Goal: Task Accomplishment & Management: Manage account settings

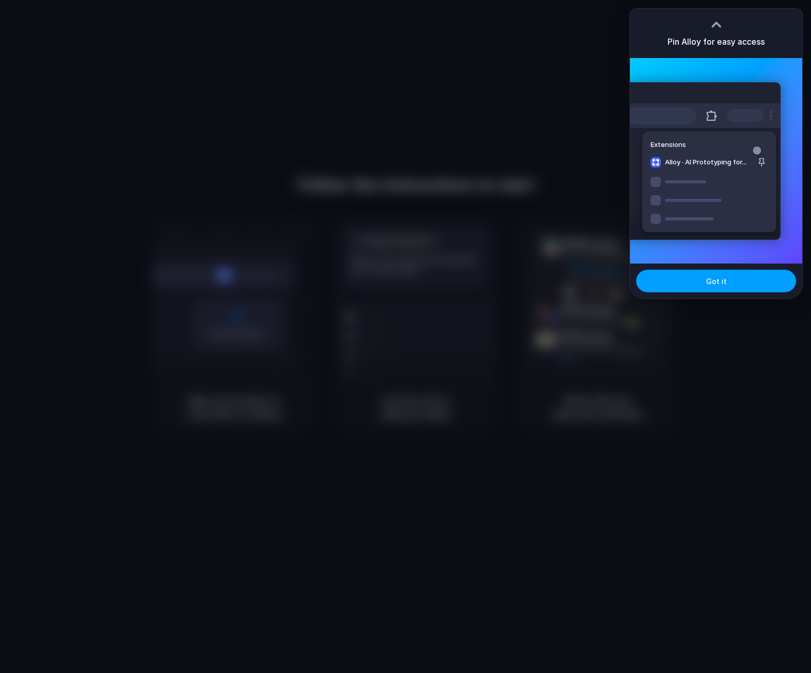
click at [707, 283] on span "Got it" at bounding box center [716, 281] width 21 height 11
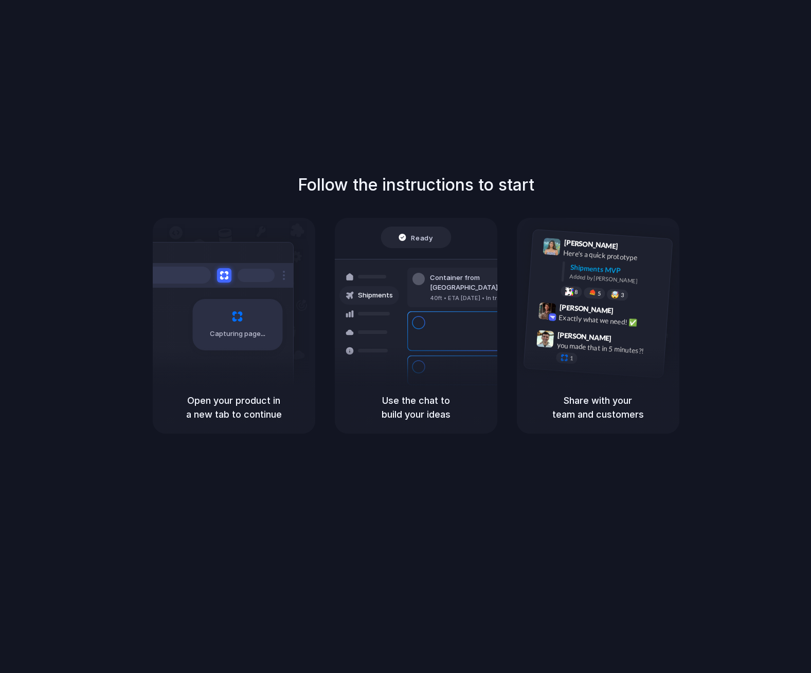
click at [205, 374] on div "Capturing page" at bounding box center [215, 321] width 155 height 158
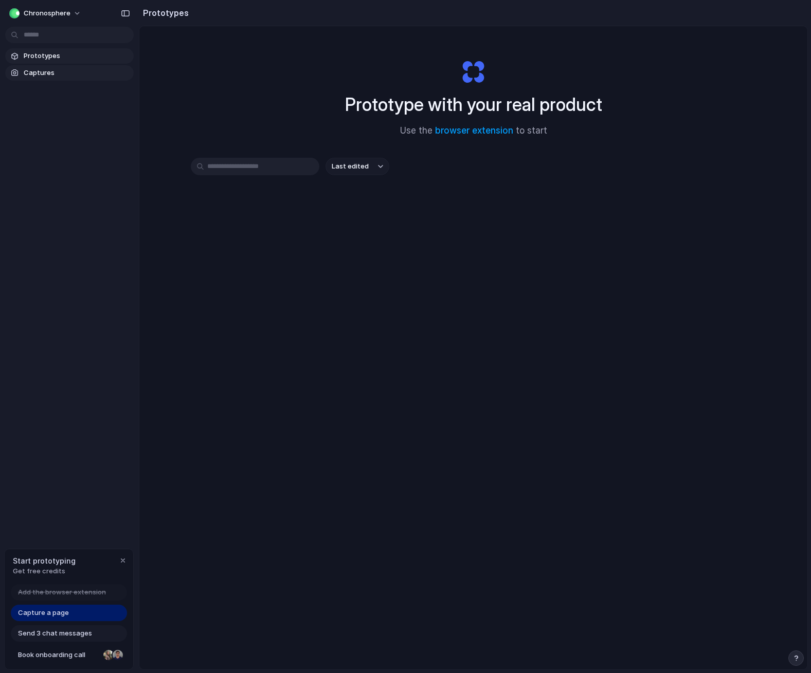
click at [80, 80] on link "Captures" at bounding box center [69, 72] width 128 height 15
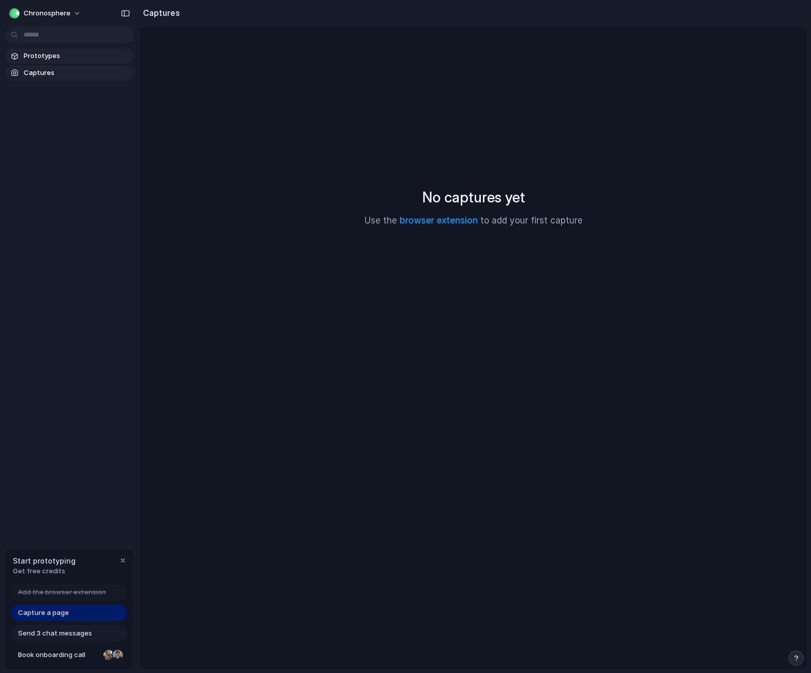
click at [78, 58] on span "Prototypes" at bounding box center [77, 56] width 106 height 10
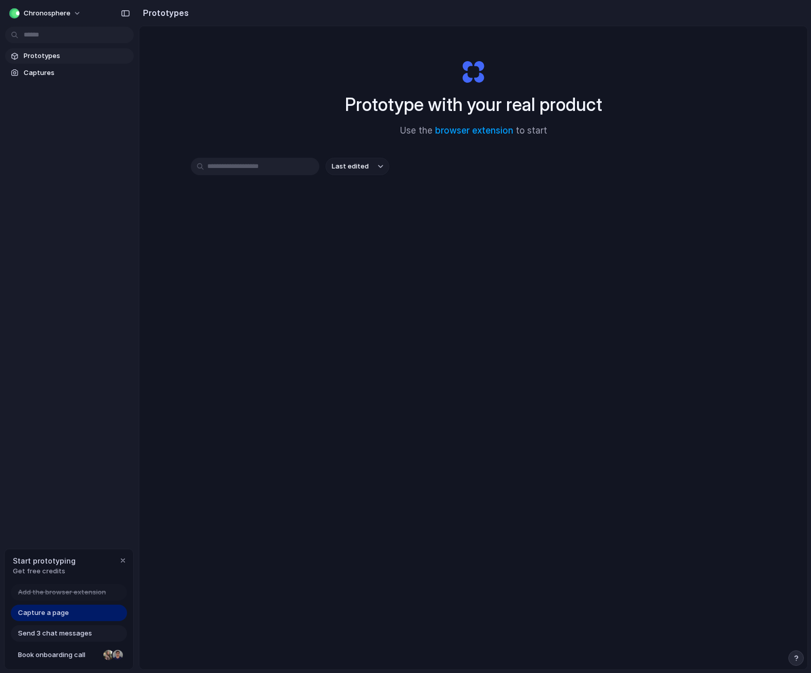
click at [251, 307] on div "Prototype with your real product Use the browser extension to start Last edited" at bounding box center [473, 375] width 668 height 698
click at [250, 162] on input "text" at bounding box center [255, 166] width 128 height 17
click at [540, 190] on div "Last edited" at bounding box center [473, 203] width 565 height 90
click at [36, 635] on span "Send 3 chat messages" at bounding box center [55, 634] width 74 height 10
click at [54, 666] on div "Add the browser extension Capture a page Send 3 chat messages Book onboarding c…" at bounding box center [69, 626] width 128 height 85
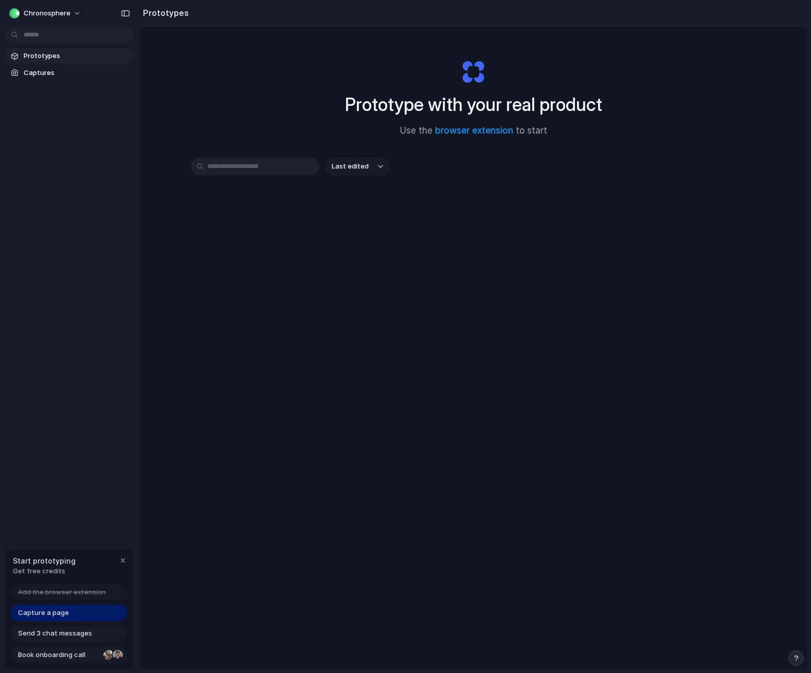
click at [108, 662] on link "Book onboarding call" at bounding box center [69, 655] width 116 height 16
click at [489, 235] on div "Last edited" at bounding box center [473, 203] width 565 height 90
click at [59, 7] on button "Chronosphere" at bounding box center [45, 13] width 81 height 16
click at [60, 42] on li "Settings" at bounding box center [49, 36] width 85 height 16
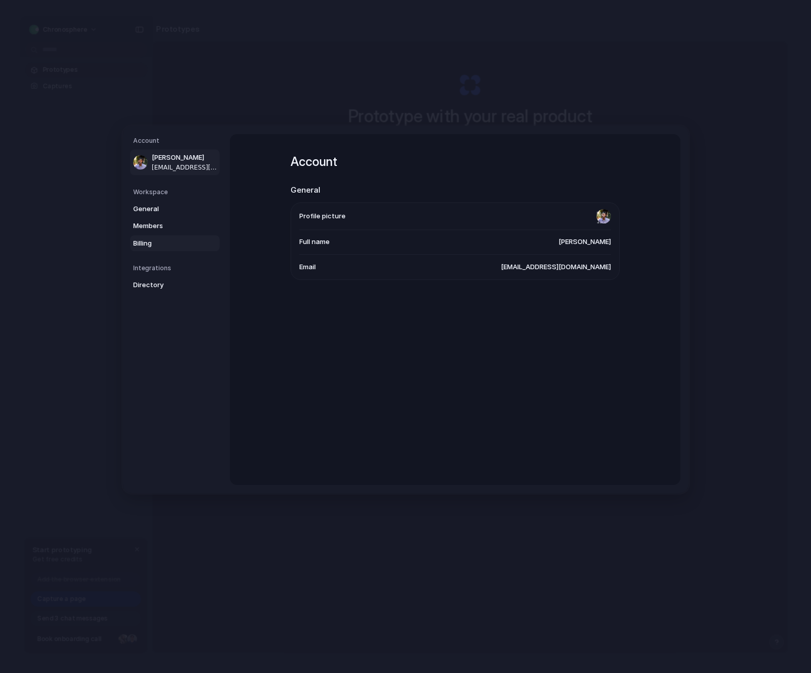
click at [159, 241] on span "Billing" at bounding box center [166, 243] width 66 height 10
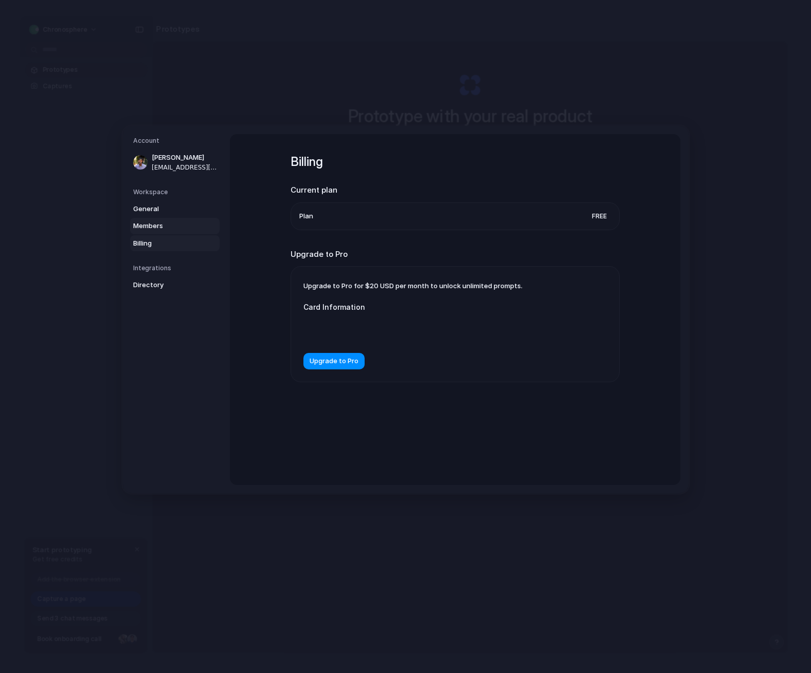
click at [160, 230] on span "Members" at bounding box center [166, 226] width 66 height 10
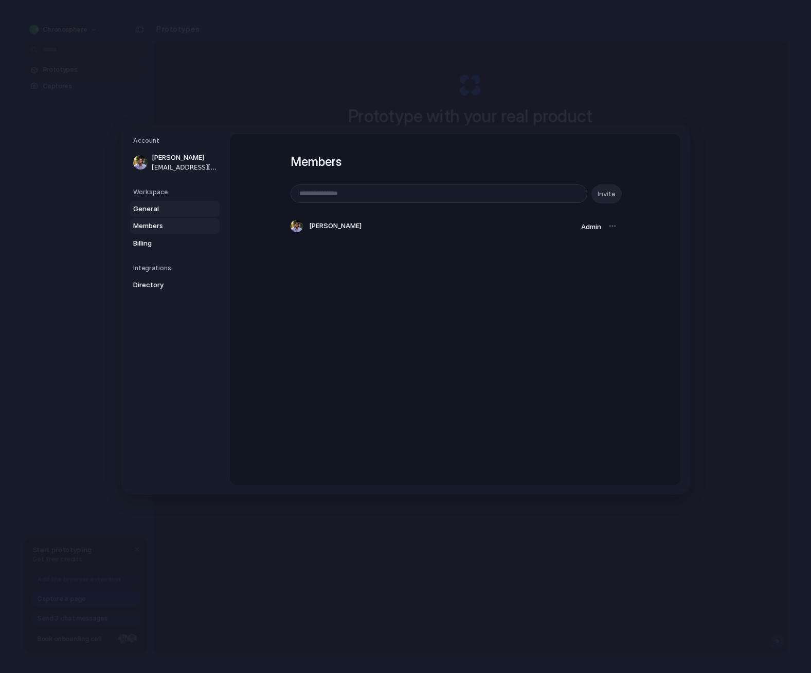
click at [163, 214] on link "General" at bounding box center [174, 209] width 89 height 16
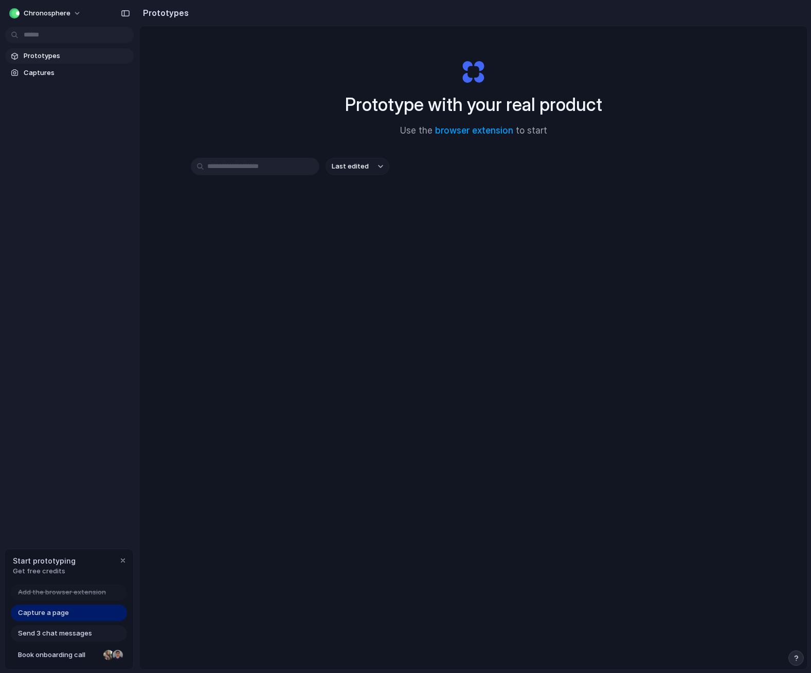
click at [325, 237] on div "Last edited" at bounding box center [473, 203] width 565 height 90
